Goal: Information Seeking & Learning: Check status

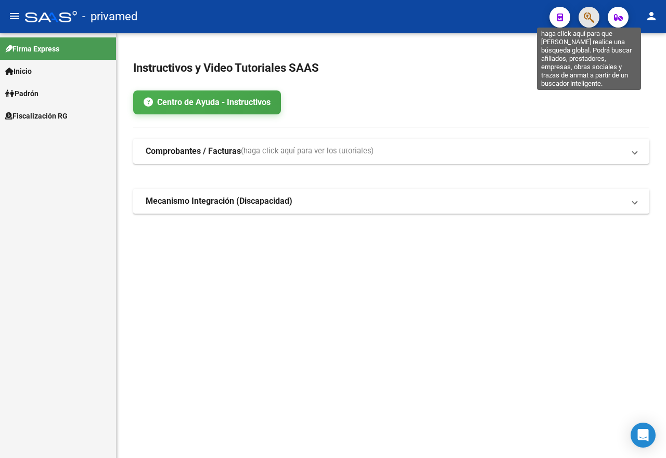
click at [591, 20] on icon "button" at bounding box center [588, 17] width 10 height 12
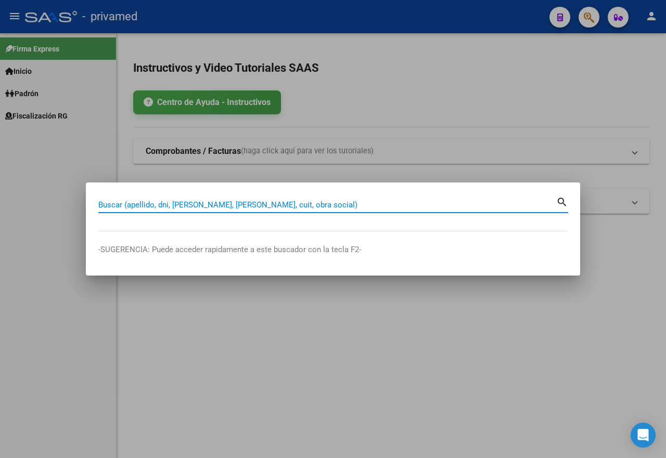
paste input "20232219190"
type input "20232219190"
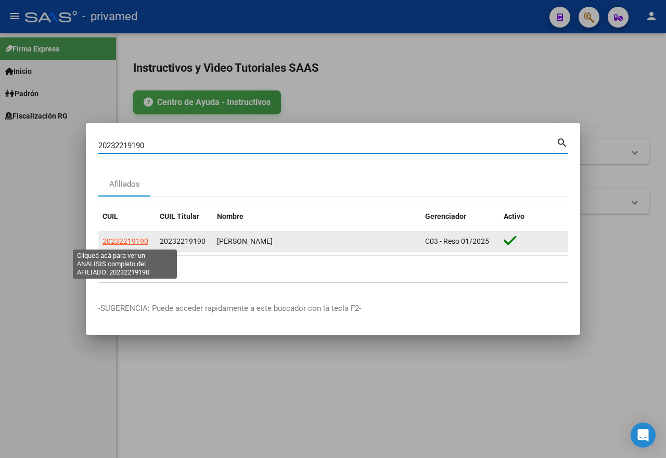
click at [128, 243] on span "20232219190" at bounding box center [125, 241] width 46 height 8
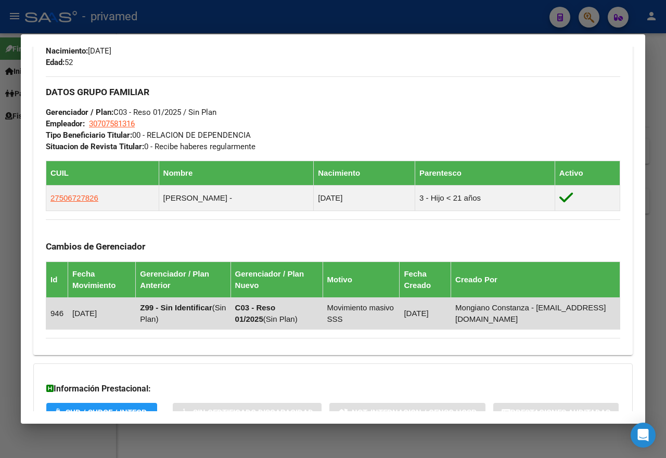
scroll to position [603, 0]
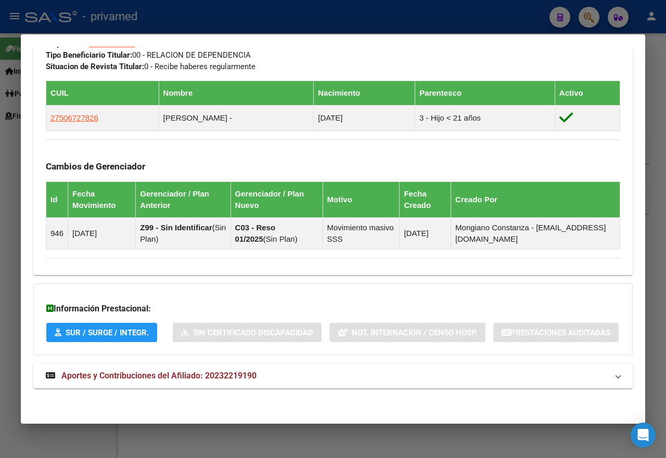
click at [158, 376] on span "Aportes y Contribuciones del Afiliado: 20232219190" at bounding box center [158, 376] width 195 height 10
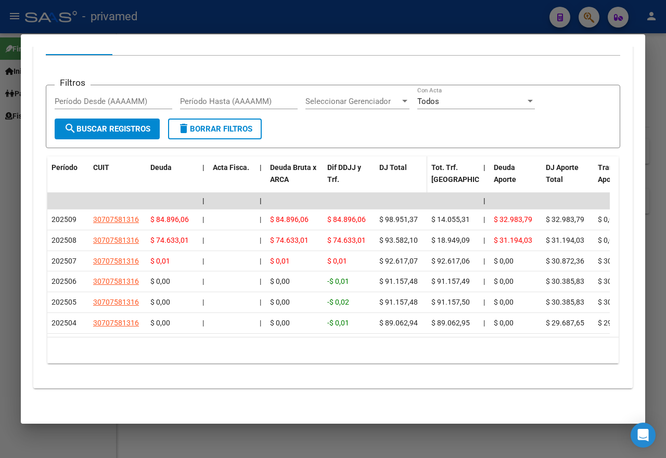
scroll to position [878, 0]
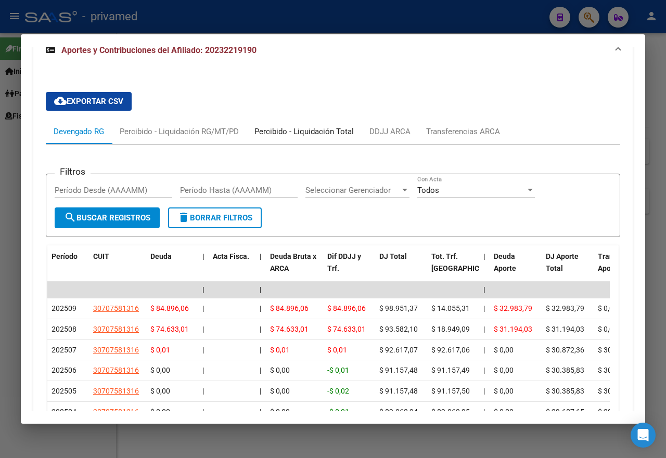
click at [317, 137] on div "Percibido - Liquidación Total" at bounding box center [303, 131] width 99 height 11
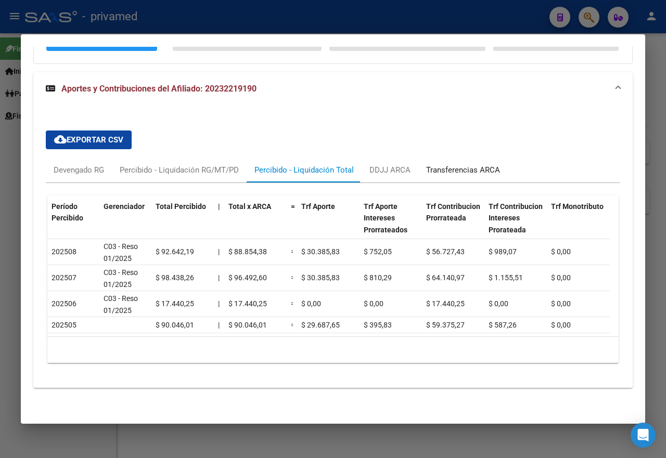
click at [477, 176] on div "Transferencias ARCA" at bounding box center [463, 169] width 74 height 11
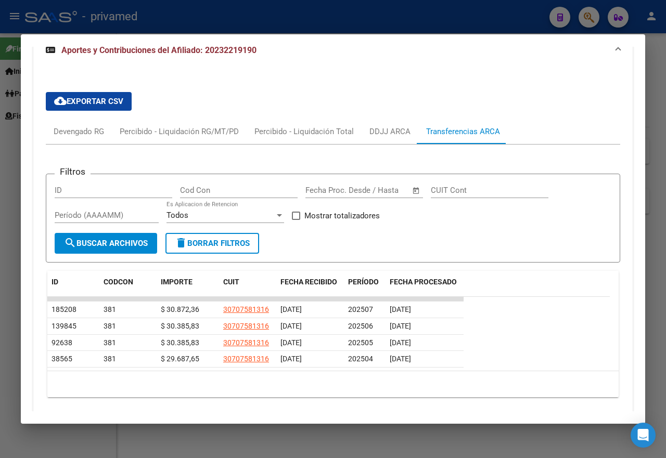
scroll to position [930, 0]
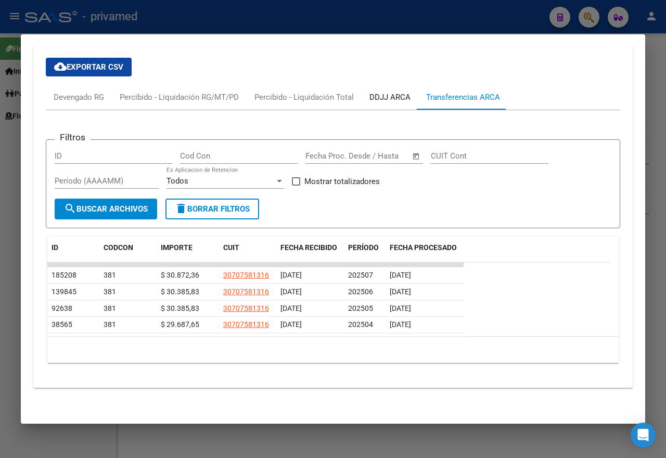
click at [374, 103] on div "DDJJ ARCA" at bounding box center [389, 97] width 41 height 11
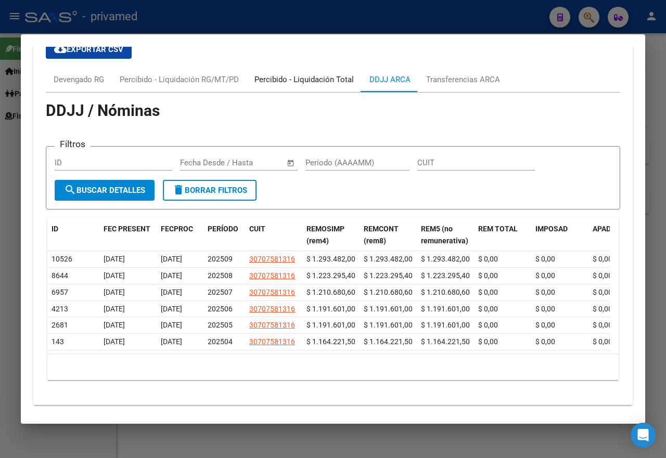
click at [328, 85] on div "Percibido - Liquidación Total" at bounding box center [303, 79] width 99 height 11
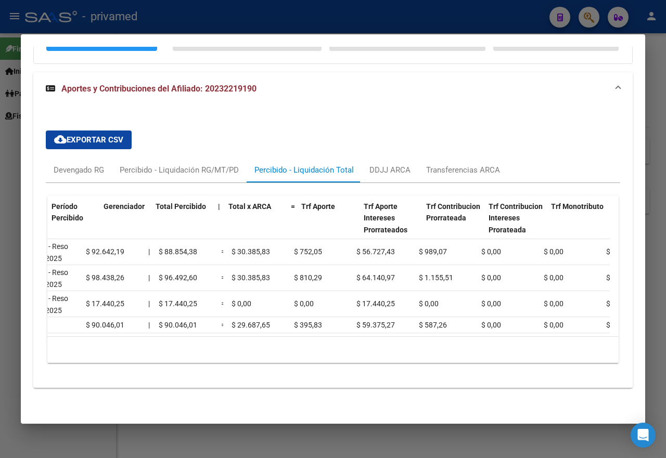
scroll to position [0, 0]
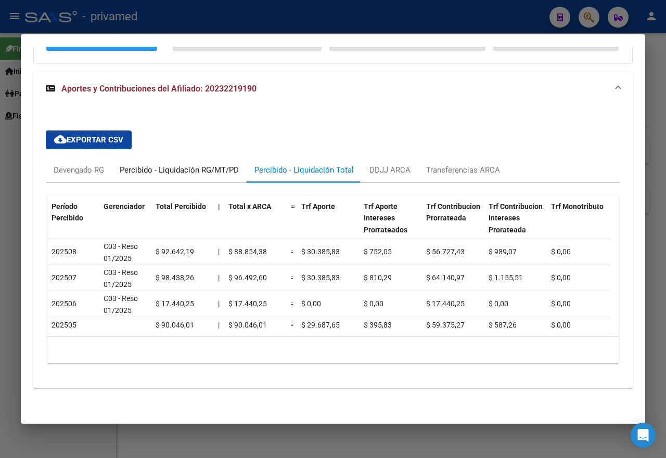
click at [195, 164] on div "Percibido - Liquidación RG/MT/PD" at bounding box center [179, 169] width 119 height 11
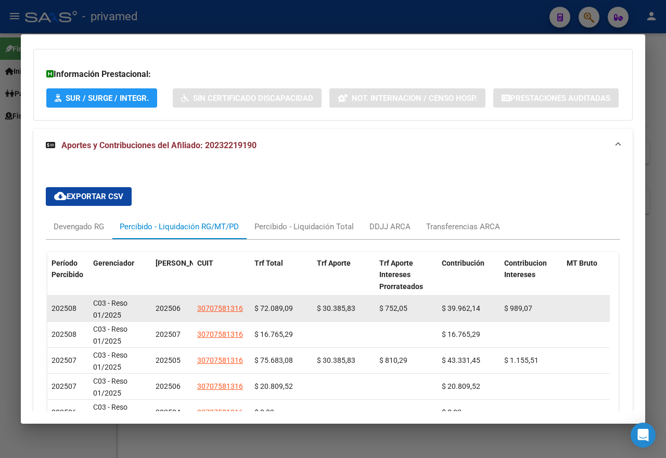
scroll to position [903, 0]
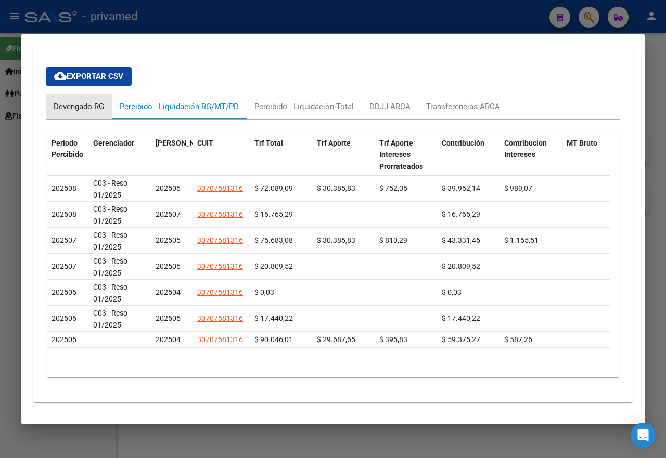
click at [90, 112] on div "Devengado RG" at bounding box center [79, 106] width 50 height 11
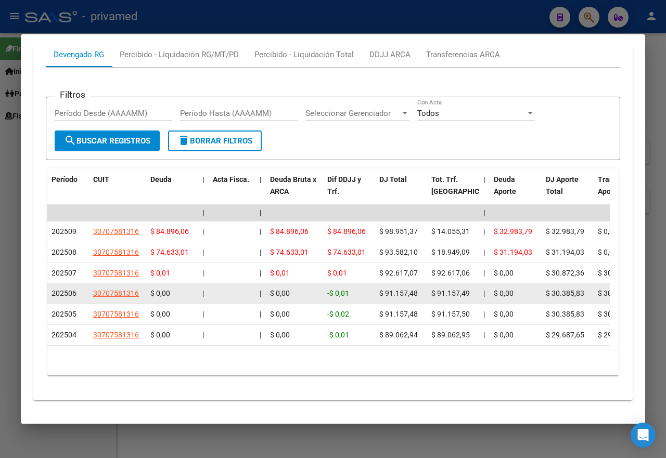
scroll to position [1007, 0]
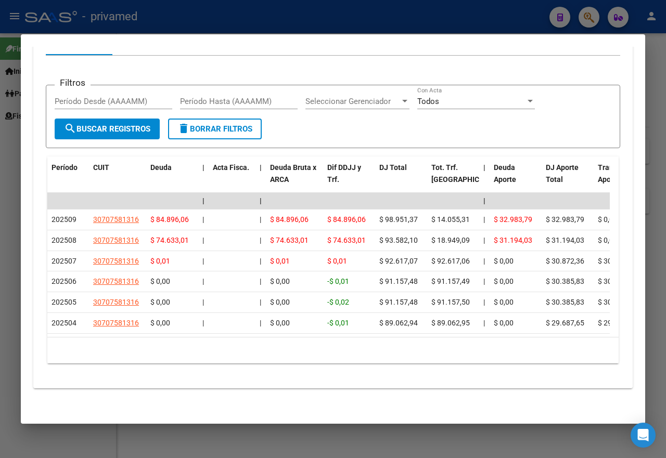
click at [249, 9] on div at bounding box center [333, 229] width 666 height 458
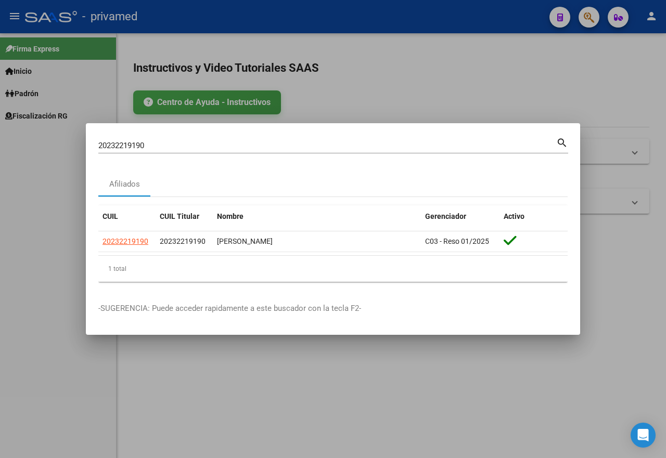
click at [369, 89] on div at bounding box center [333, 229] width 666 height 458
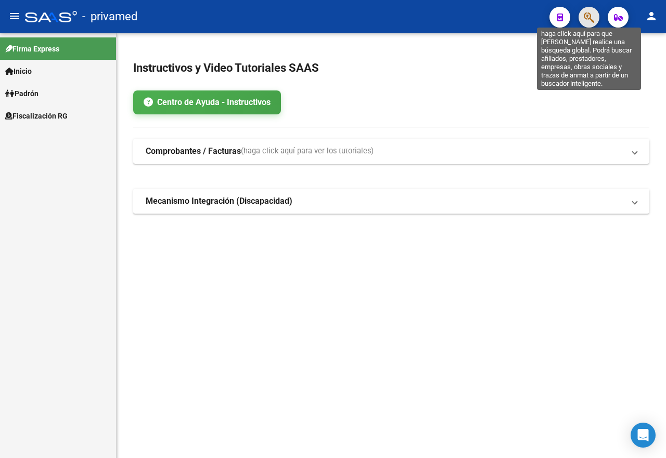
click at [589, 17] on icon "button" at bounding box center [588, 17] width 10 height 12
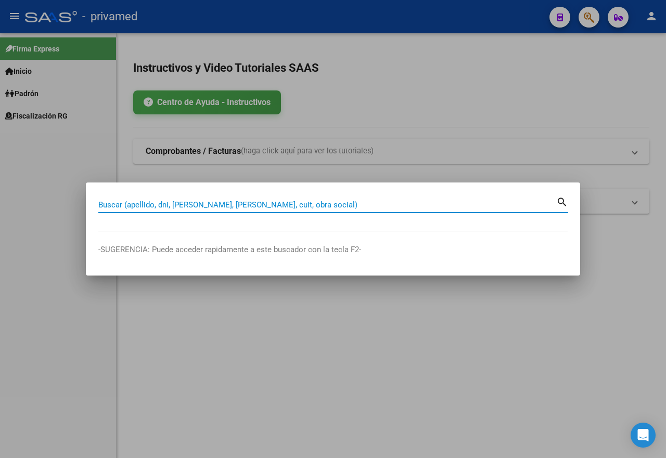
click at [157, 204] on input "Buscar (apellido, dni, [PERSON_NAME], [PERSON_NAME], cuit, obra social)" at bounding box center [327, 204] width 458 height 9
paste input "47392395"
type input "47392395"
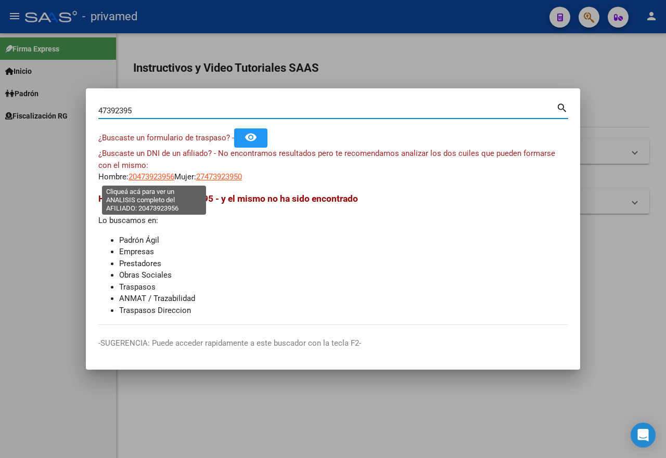
click at [160, 174] on span "20473923956" at bounding box center [151, 176] width 46 height 9
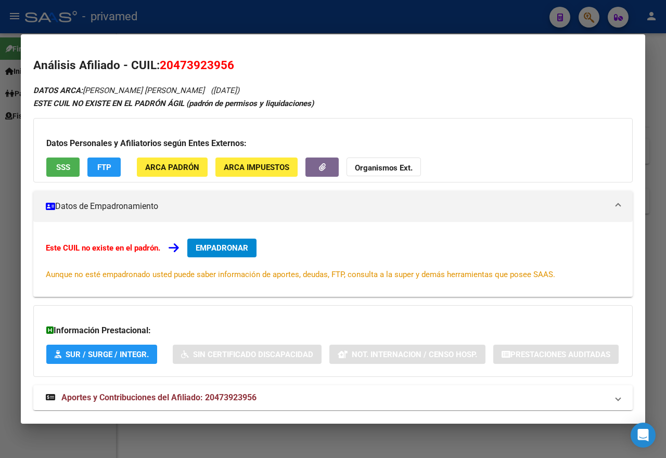
click at [62, 153] on div "Datos Personales y Afiliatorios según Entes Externos: SSS FTP ARCA Padrón ARCA …" at bounding box center [332, 150] width 599 height 64
click at [63, 164] on span "SSS" at bounding box center [63, 167] width 14 height 9
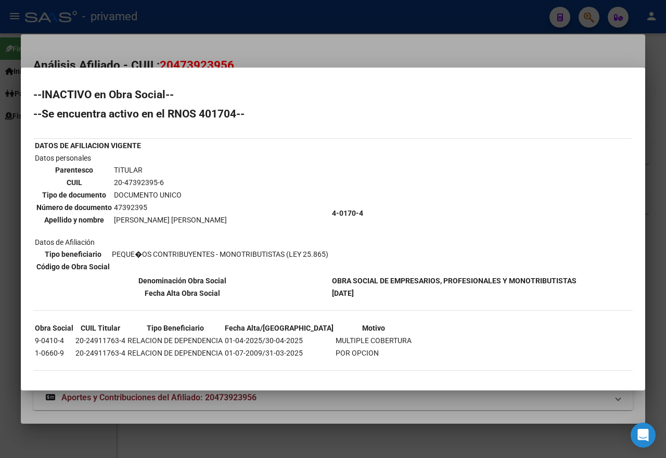
drag, startPoint x: 371, startPoint y: 291, endPoint x: 310, endPoint y: 286, distance: 60.5
click at [310, 286] on tbody "DATOS DE AFILIACION VIGENTE Datos personales Parentesco TITULAR CUIL 20-4739239…" at bounding box center [305, 219] width 542 height 159
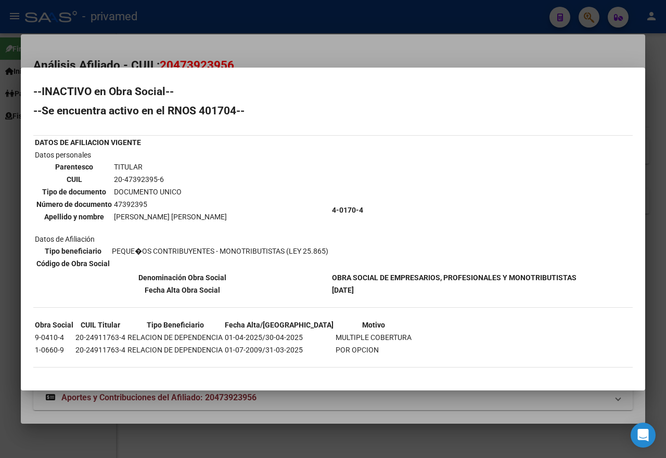
click at [280, 36] on div at bounding box center [333, 229] width 666 height 458
